Goal: Transaction & Acquisition: Purchase product/service

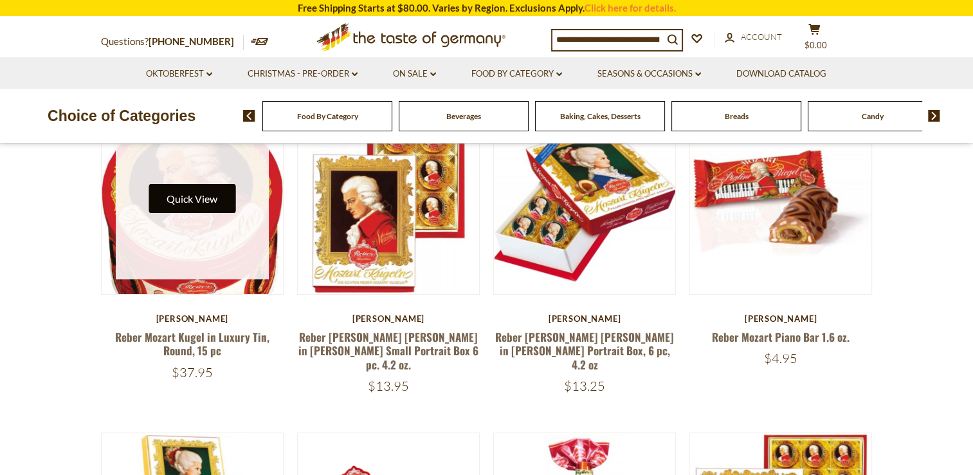
scroll to position [129, 0]
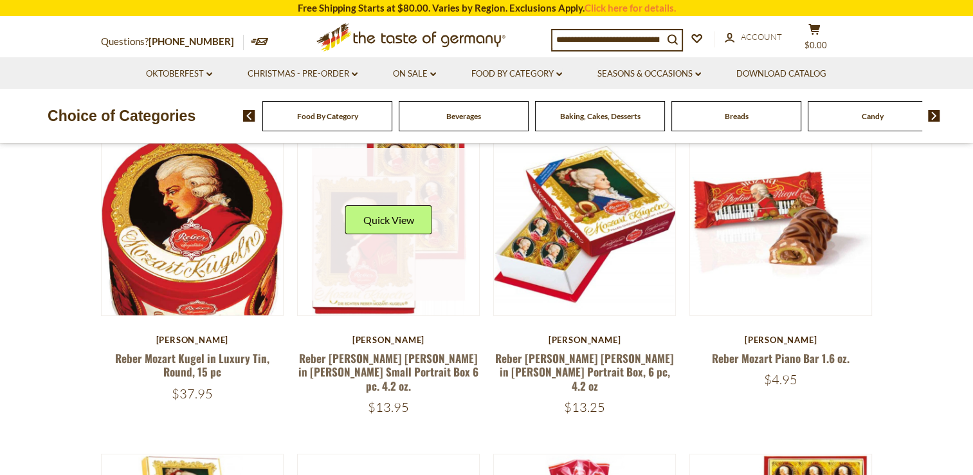
click at [393, 244] on link at bounding box center [388, 224] width 153 height 153
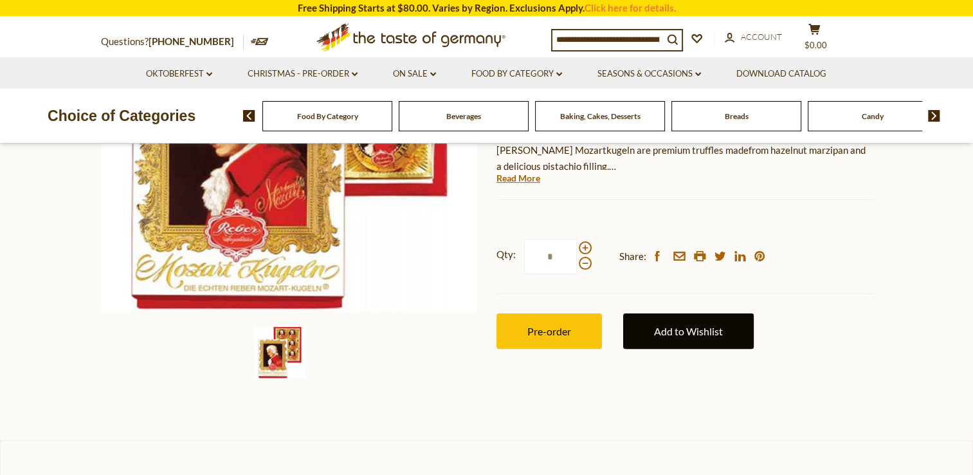
scroll to position [364, 0]
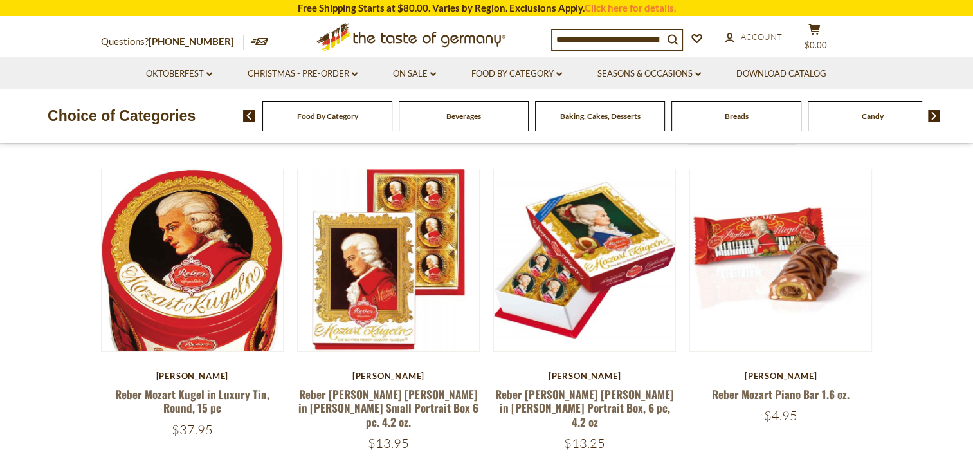
scroll to position [86, 0]
